Goal: Task Accomplishment & Management: Use online tool/utility

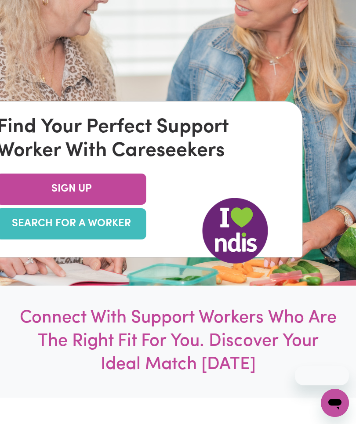
scroll to position [180, 0]
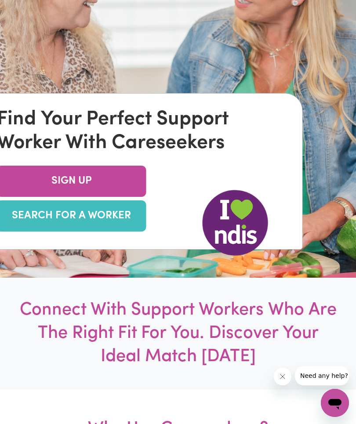
click at [65, 231] on link "SEARCH FOR A WORKER" at bounding box center [71, 215] width 149 height 31
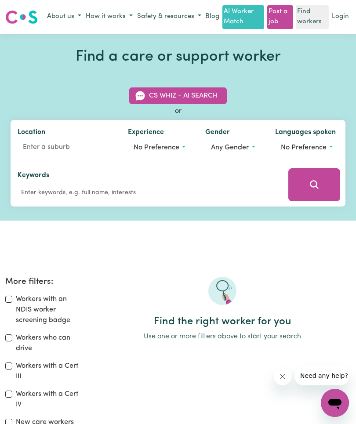
click at [313, 147] on span "No preference" at bounding box center [304, 147] width 46 height 7
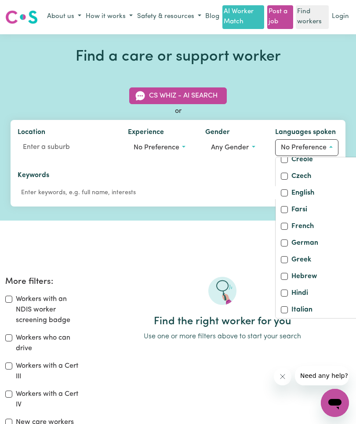
scroll to position [140, 0]
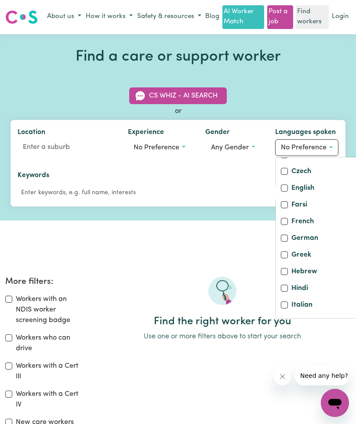
click at [309, 195] on label "English" at bounding box center [302, 189] width 23 height 12
click at [288, 191] on input "English" at bounding box center [284, 187] width 7 height 7
checkbox input "true"
checkbox input "false"
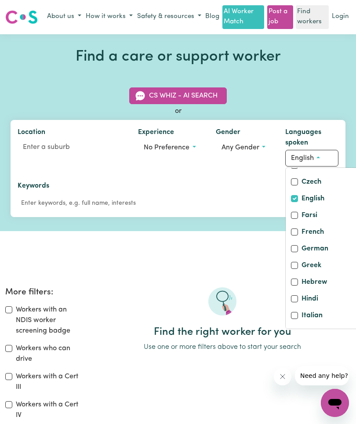
click at [241, 142] on button "Any gender" at bounding box center [243, 147] width 55 height 17
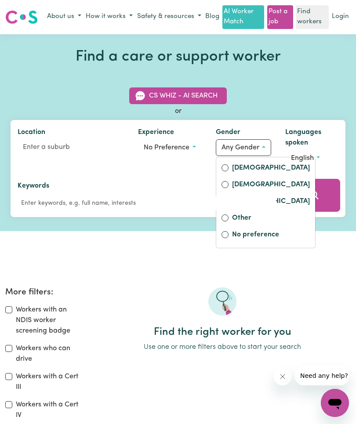
click at [247, 166] on label "Female" at bounding box center [271, 168] width 78 height 12
click at [228, 166] on input "Female" at bounding box center [224, 167] width 7 height 7
radio input "true"
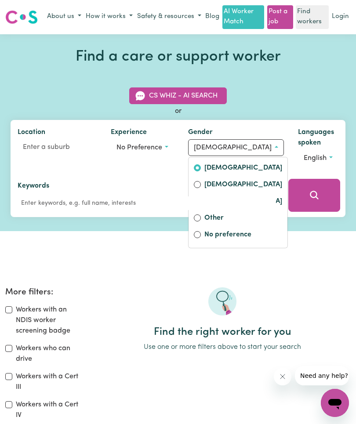
click at [174, 140] on button "No preference" at bounding box center [142, 147] width 63 height 17
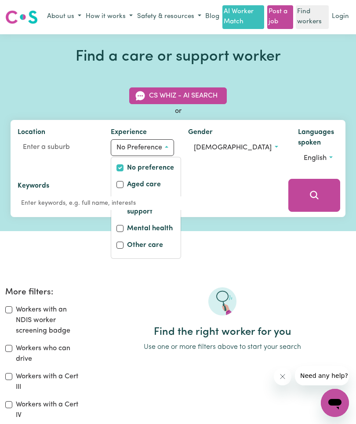
click at [173, 227] on label "Mental health" at bounding box center [150, 229] width 46 height 12
click at [123, 227] on input "Mental health" at bounding box center [119, 228] width 7 height 7
checkbox input "true"
checkbox input "false"
click at [36, 141] on input "Location" at bounding box center [57, 147] width 79 height 16
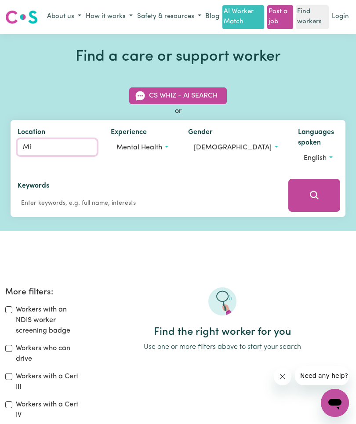
type input "Mil"
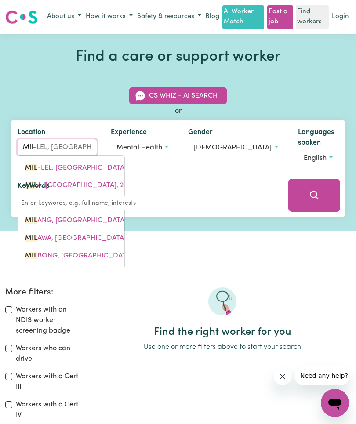
type input "Mil-LEL, South Australia, 5291"
type input "Mild"
type input "MildURA, Victoria, 3500"
type input "Mildu"
type input "MilduRA, Victoria, 3500"
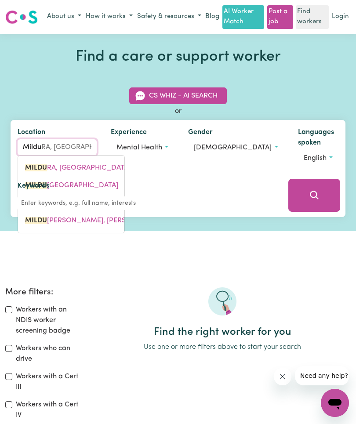
type input "Mildur"
type input "MildurA, Victoria, 3500"
type input "Mildura"
type input "Mildura, Victoria, 3500"
click at [60, 168] on span "MILDURA , Victoria, 3500" at bounding box center [88, 167] width 126 height 7
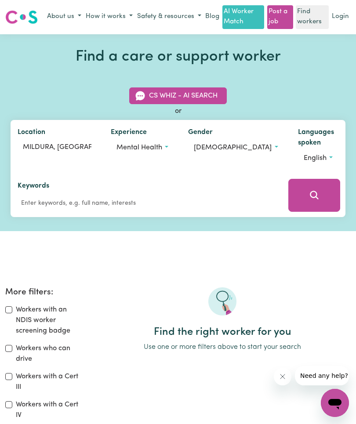
click at [239, 180] on div "Keywords" at bounding box center [147, 194] width 258 height 29
click at [317, 193] on icon "Search" at bounding box center [314, 195] width 11 height 11
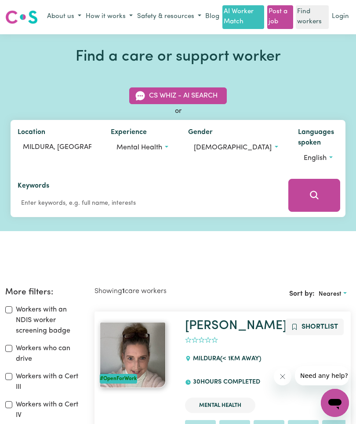
click at [174, 145] on button "Mental health" at bounding box center [142, 147] width 63 height 17
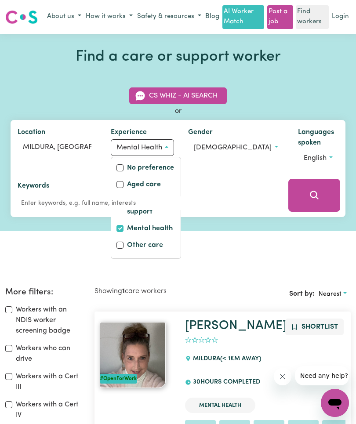
click at [123, 225] on input "Mental health" at bounding box center [119, 228] width 7 height 7
checkbox input "false"
checkbox input "true"
click at [314, 184] on button "Search" at bounding box center [314, 195] width 52 height 33
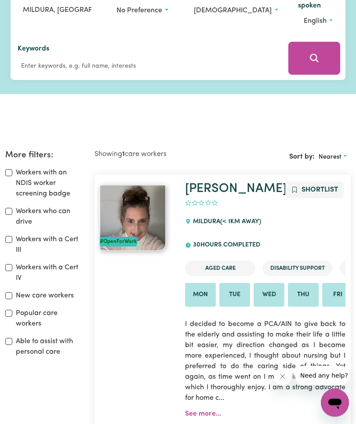
scroll to position [136, 0]
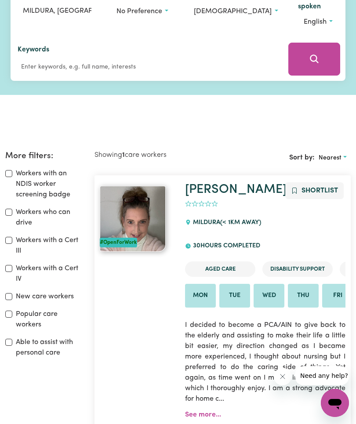
click at [308, 53] on button "Search" at bounding box center [314, 59] width 52 height 33
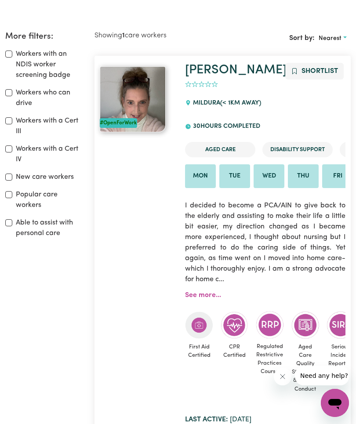
scroll to position [258, 0]
